Goal: Navigation & Orientation: Go to known website

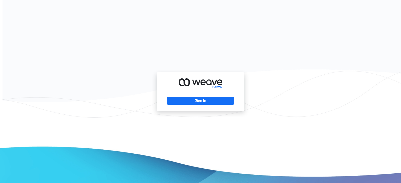
click at [217, 106] on div "Sign In" at bounding box center [201, 91] width 88 height 38
click at [218, 103] on button "Sign In" at bounding box center [200, 101] width 67 height 8
